Goal: Book appointment/travel/reservation

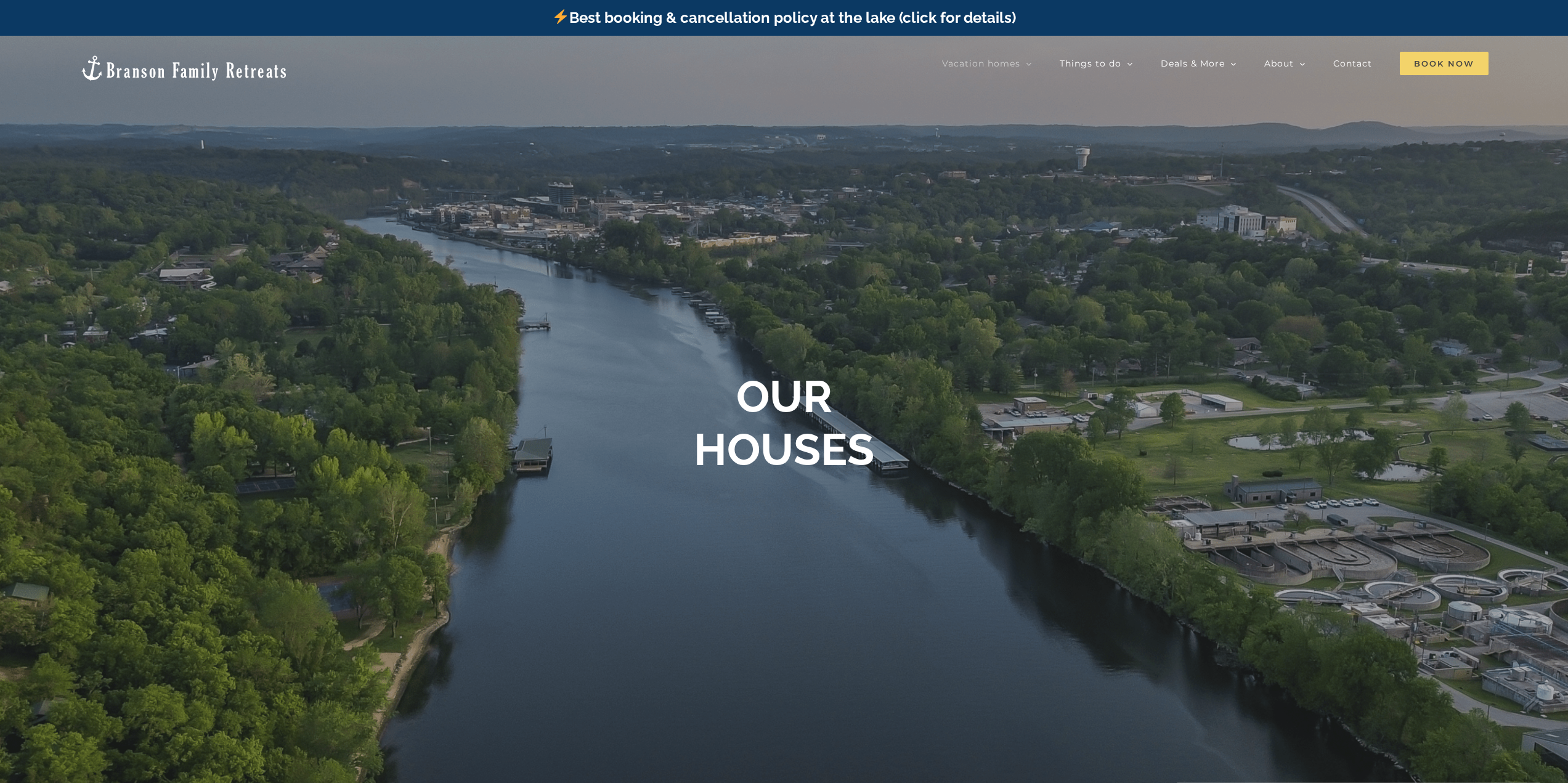
click at [1454, 58] on span "Book Now" at bounding box center [1445, 63] width 89 height 23
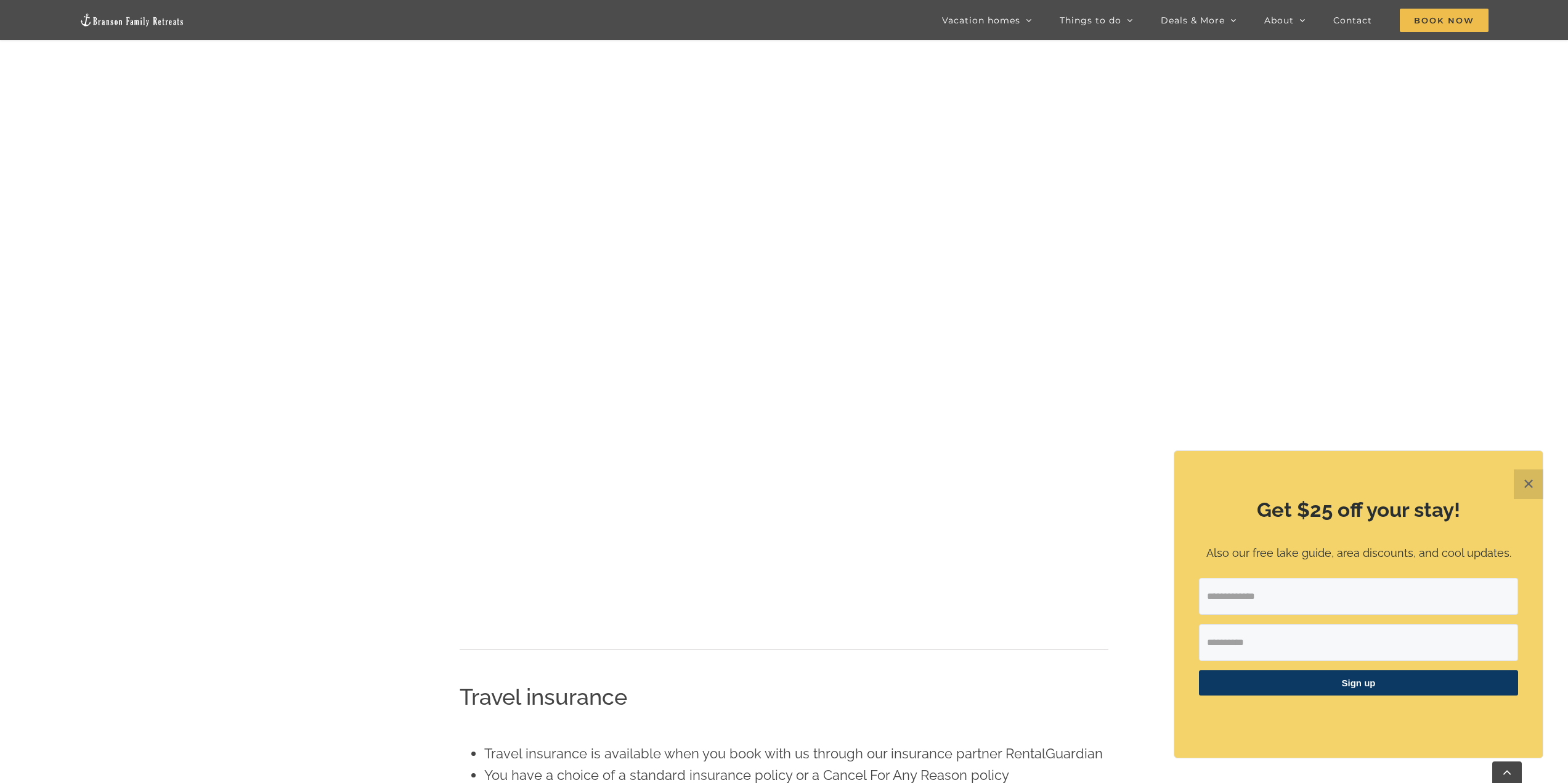
scroll to position [2343, 0]
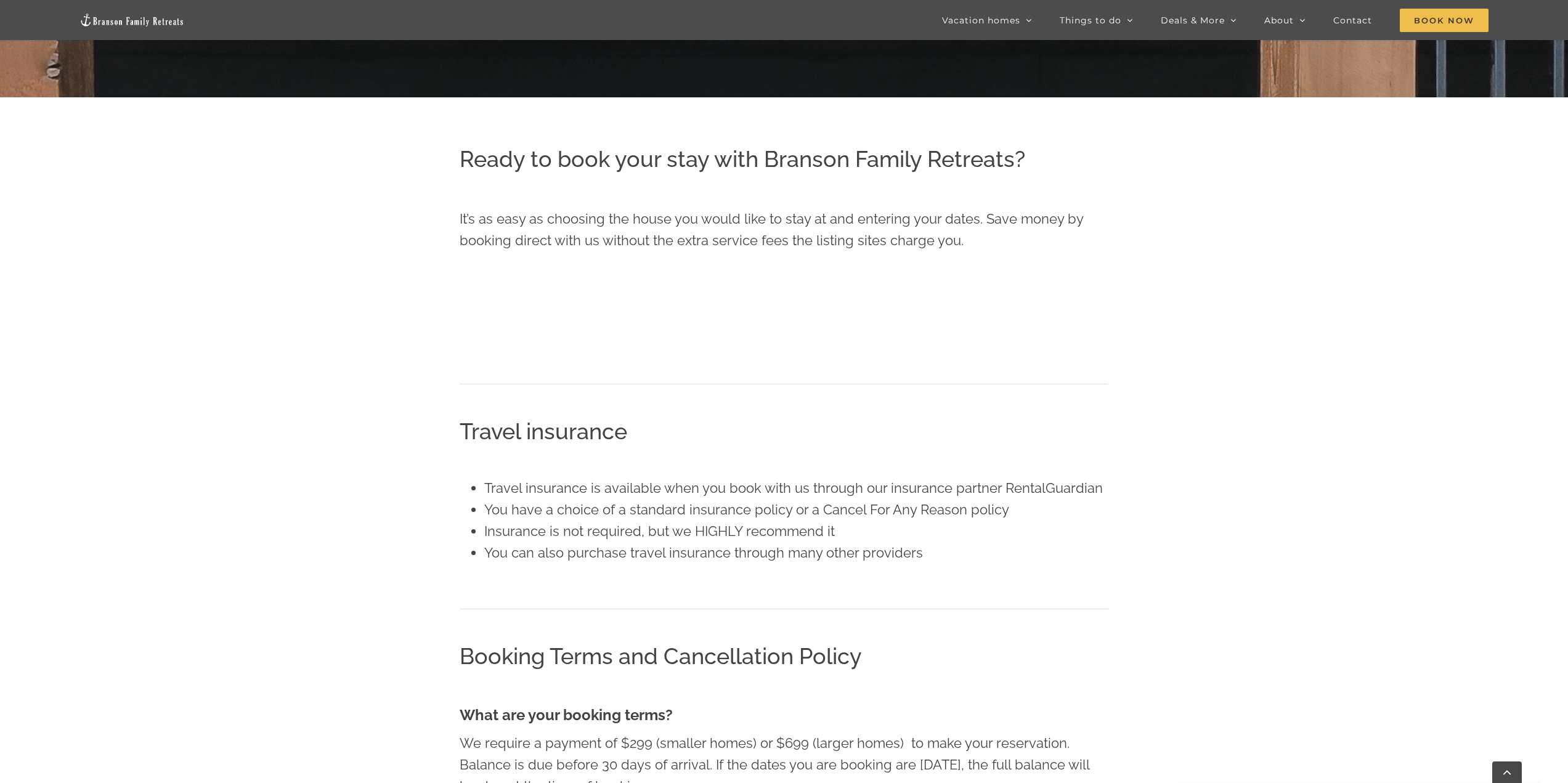
scroll to position [537, 0]
